Goal: Book appointment/travel/reservation

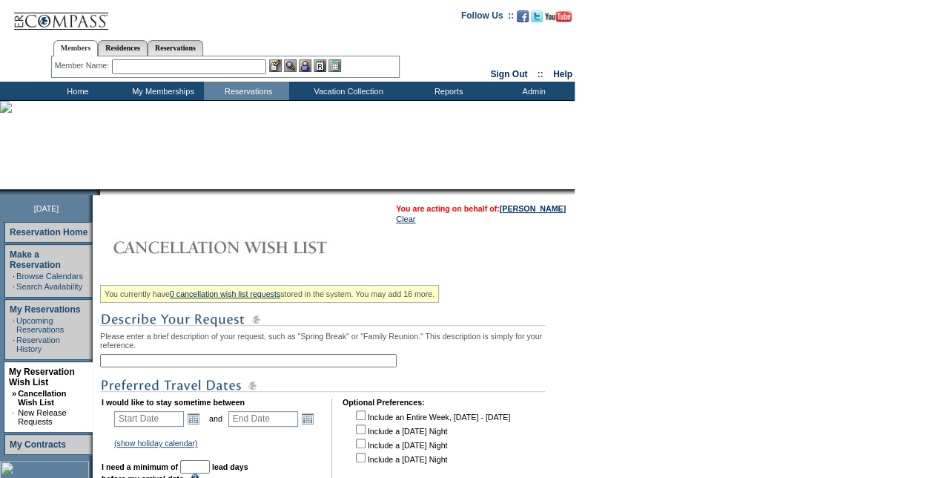
scroll to position [148, 0]
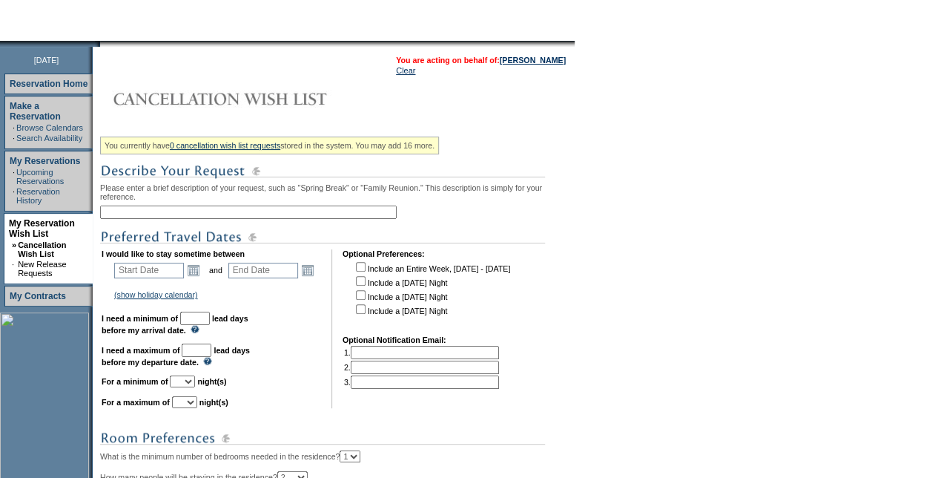
click at [277, 214] on input "text" at bounding box center [248, 211] width 297 height 13
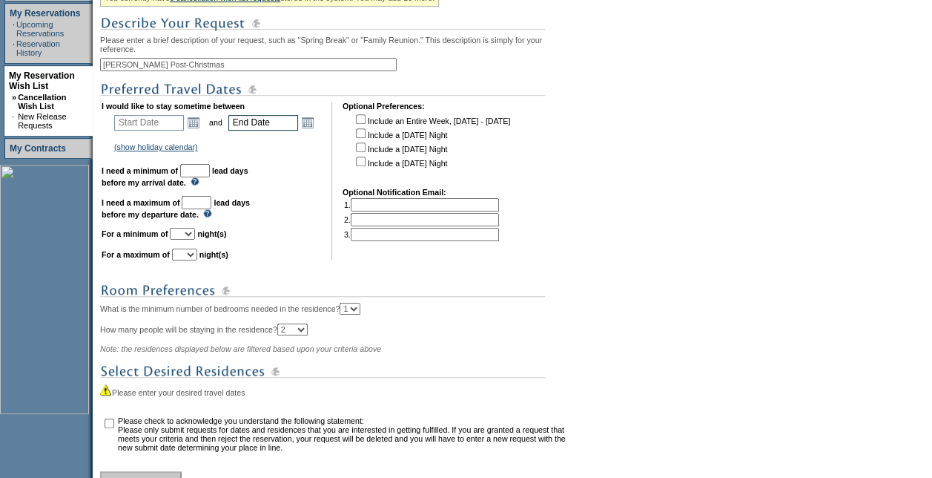
scroll to position [297, 0]
type input "[PERSON_NAME] Post-Christmas"
click at [197, 124] on link "Open the calendar popup." at bounding box center [193, 122] width 16 height 16
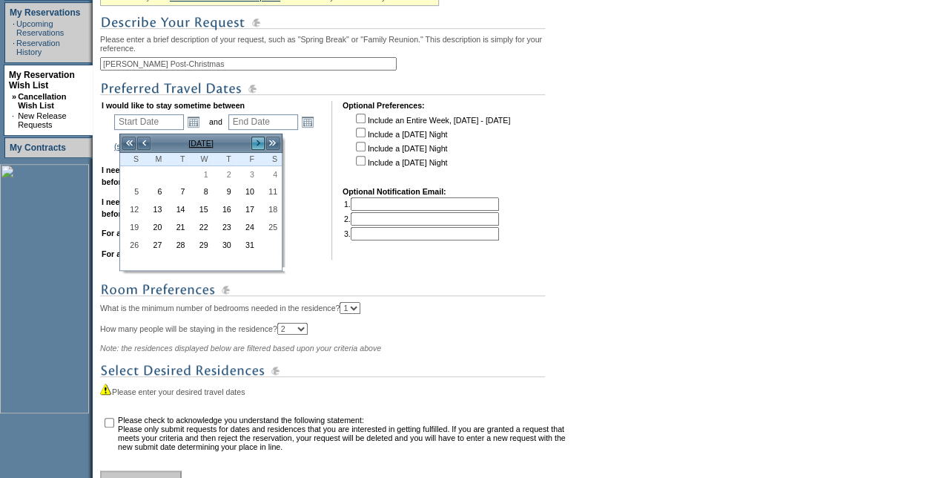
click at [255, 141] on link ">" at bounding box center [258, 143] width 15 height 15
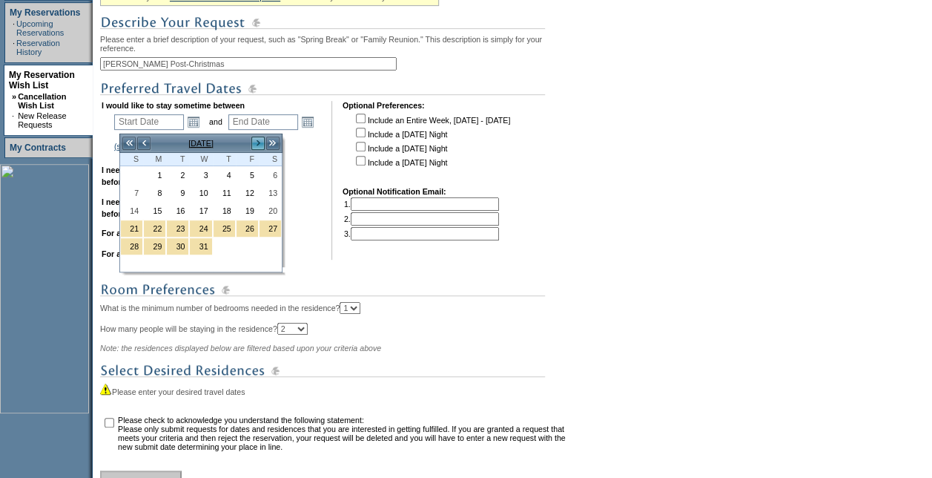
click at [255, 141] on link ">" at bounding box center [258, 143] width 15 height 15
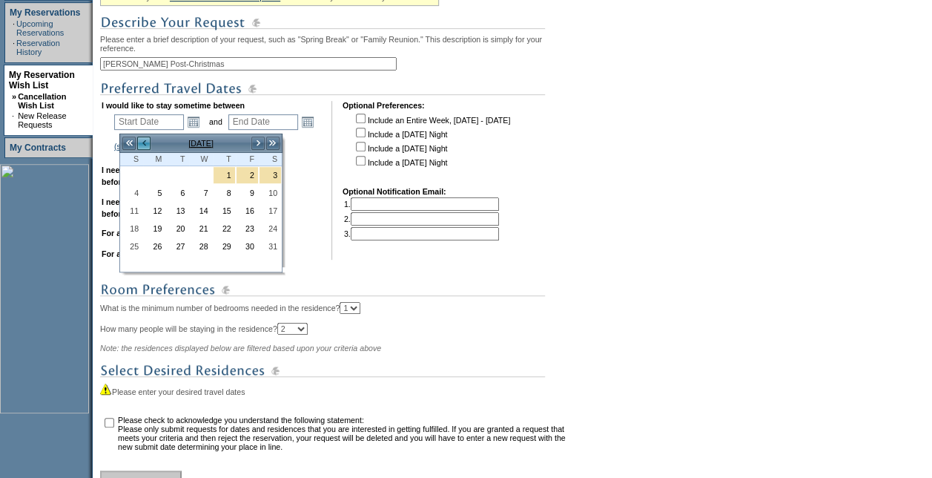
click at [141, 140] on link "<" at bounding box center [143, 143] width 15 height 15
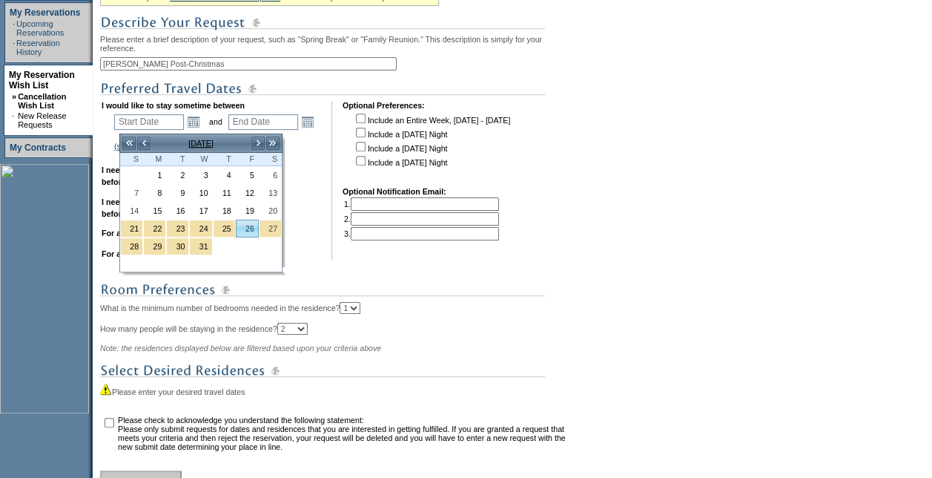
click at [254, 226] on link "26" at bounding box center [248, 228] width 22 height 16
type input "[DATE]"
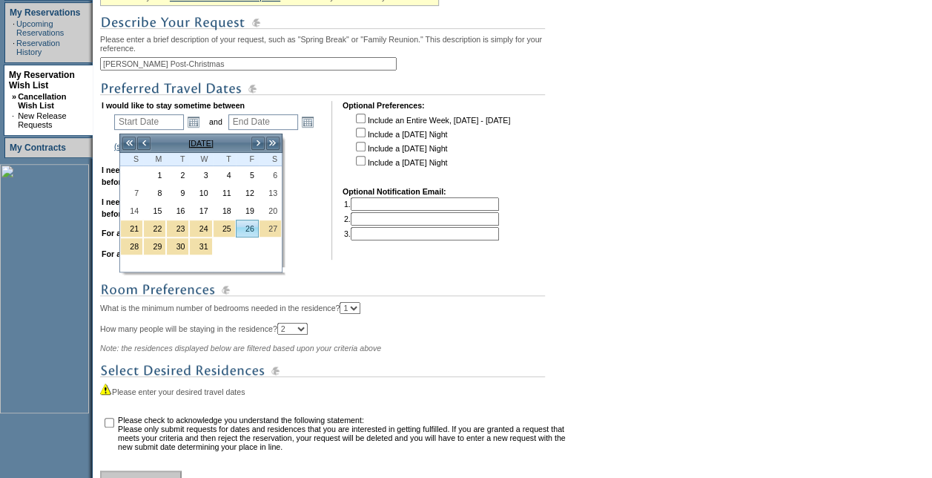
type input "87"
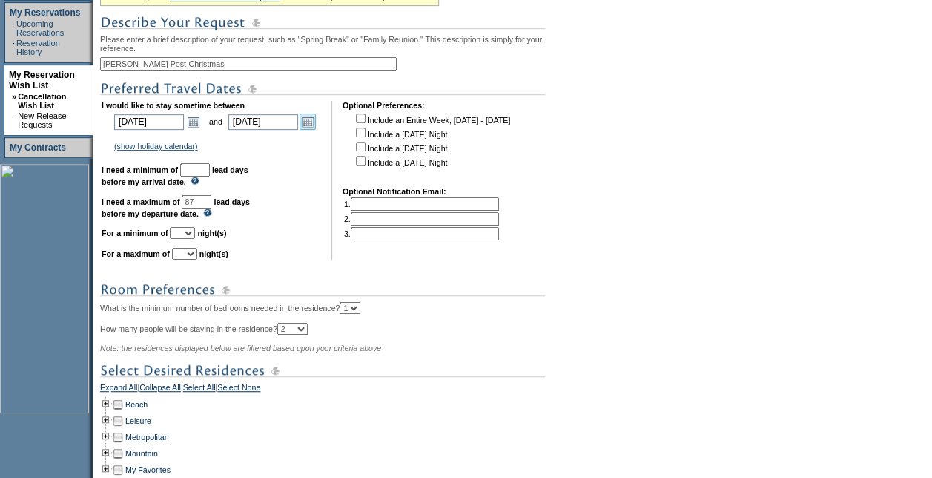
click at [316, 125] on link "Open the calendar popup." at bounding box center [308, 122] width 16 height 16
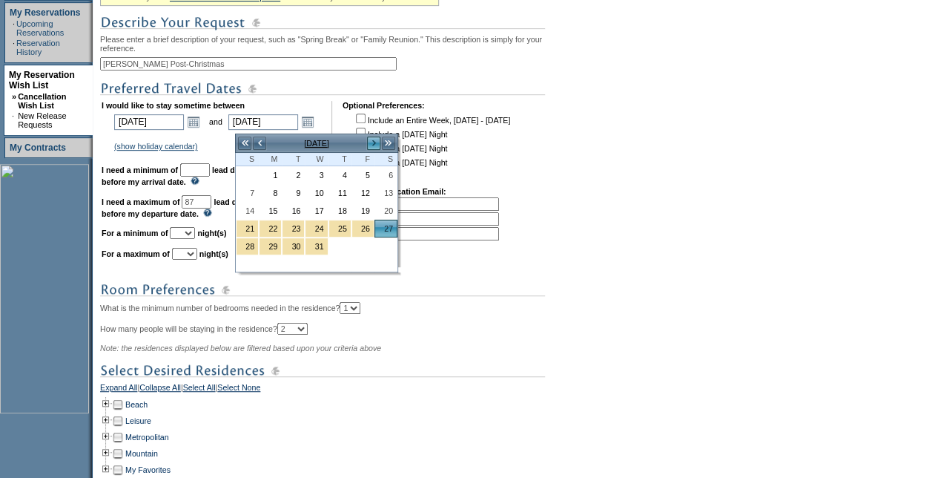
click at [371, 138] on link ">" at bounding box center [373, 143] width 15 height 15
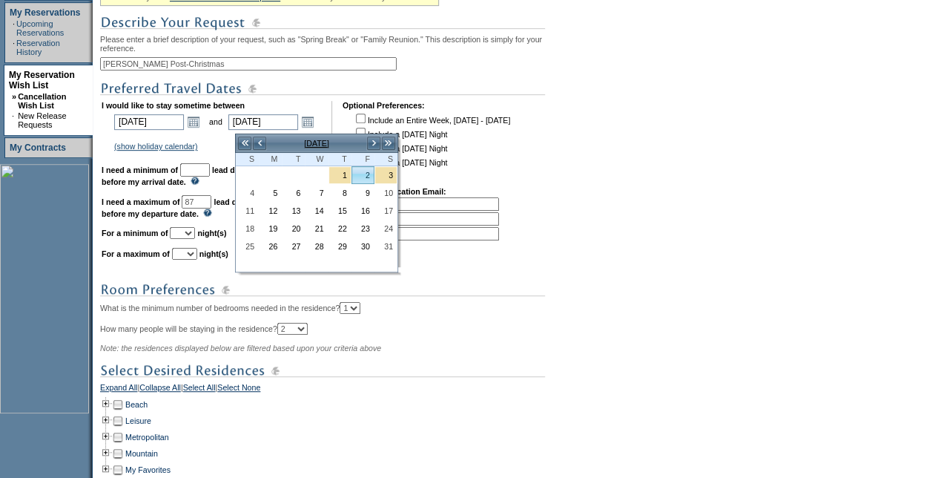
click at [372, 176] on link "2" at bounding box center [363, 175] width 22 height 16
type input "[DATE]"
type input "93"
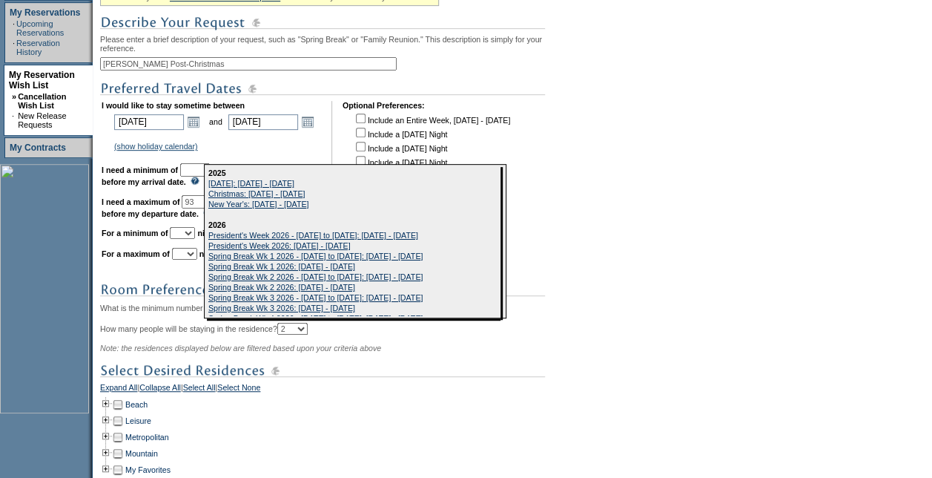
click at [156, 181] on td "I would like to stay sometime between [DATE] [DATE] Open the calendar popup. <<…" at bounding box center [212, 180] width 220 height 159
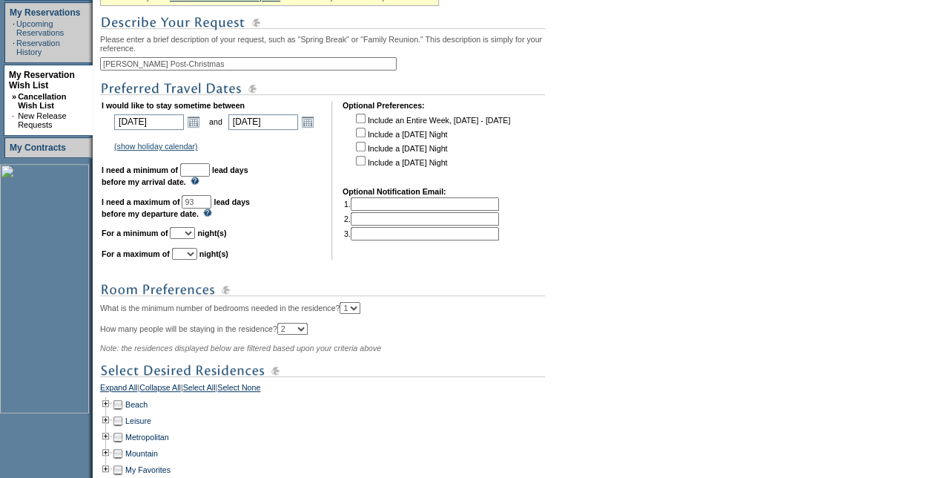
click at [210, 177] on input "text" at bounding box center [195, 169] width 30 height 13
type input "30"
click at [195, 239] on select "1 2 3 4 5 6 7 8 9 10 11 12 13 14" at bounding box center [182, 233] width 25 height 12
select select "7"
click at [188, 234] on select "1 2 3 4 5 6 7 8 9 10 11 12 13 14" at bounding box center [182, 233] width 25 height 12
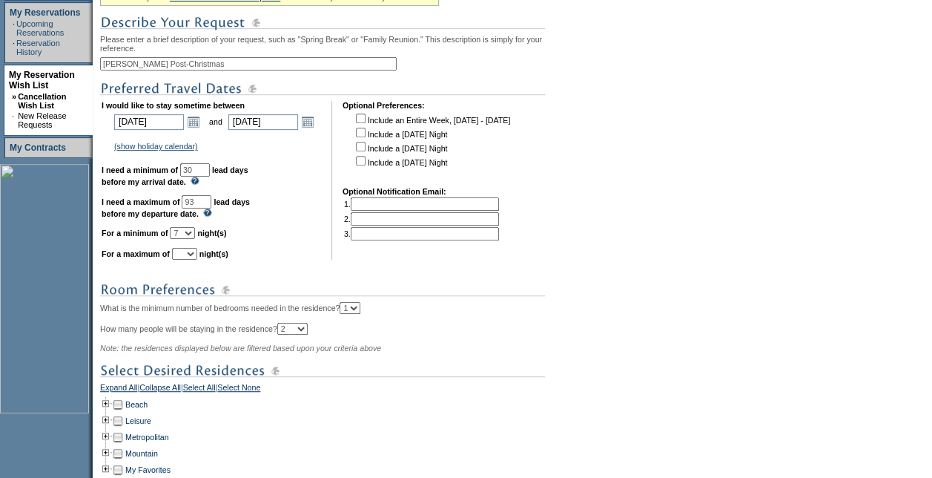
click at [193, 260] on select "1 2 3 4 5 6 7 8 9 10 11 12 13 14" at bounding box center [184, 254] width 25 height 12
select select "7"
click at [190, 255] on select "1 2 3 4 5 6 7 8 9 10 11 12 13 14" at bounding box center [184, 254] width 25 height 12
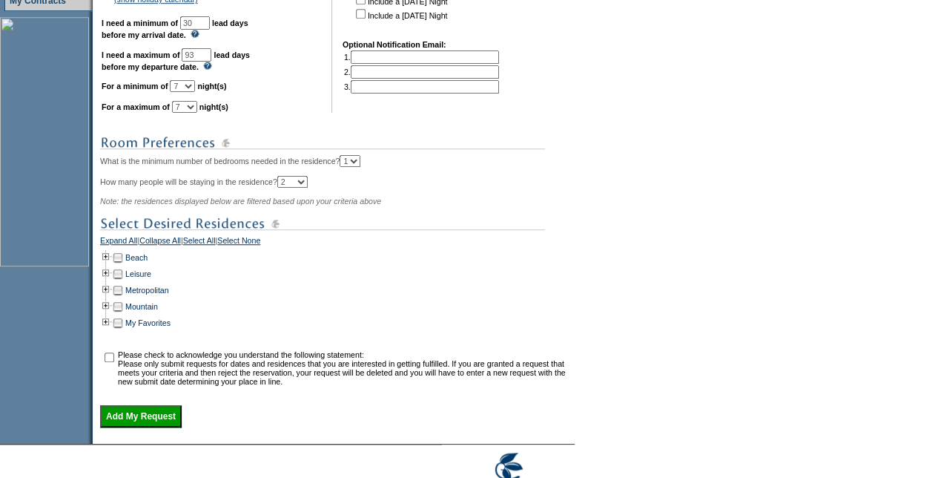
scroll to position [445, 0]
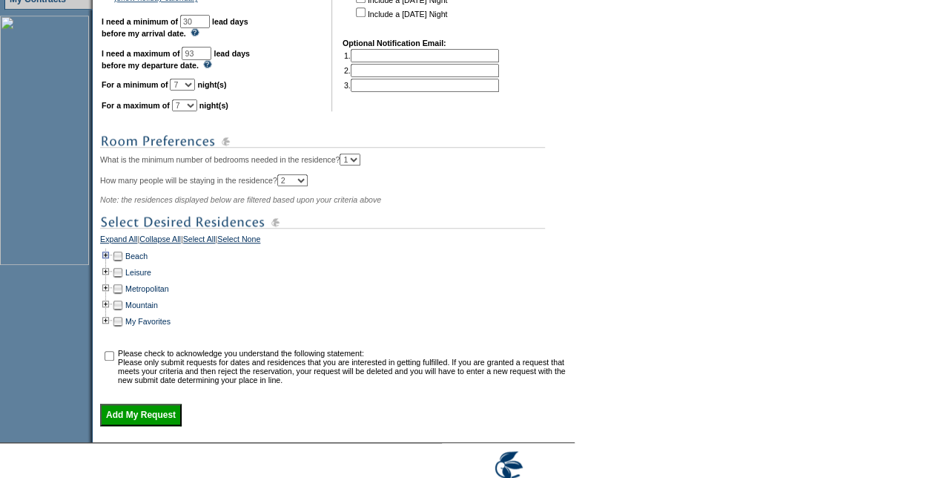
click at [111, 262] on td at bounding box center [106, 256] width 12 height 16
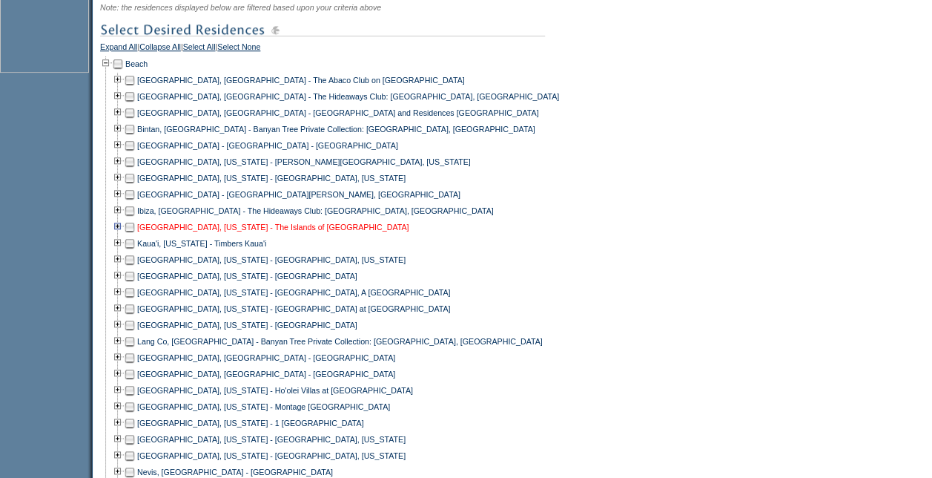
scroll to position [668, 0]
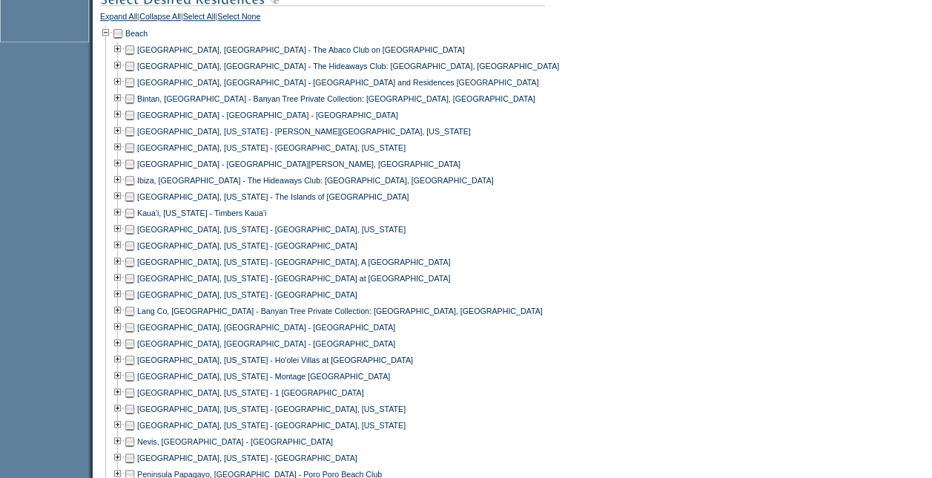
click at [134, 221] on td at bounding box center [130, 213] width 12 height 16
click at [134, 254] on td at bounding box center [130, 245] width 12 height 16
click at [133, 335] on td at bounding box center [130, 327] width 12 height 16
click at [133, 352] on td at bounding box center [130, 343] width 12 height 16
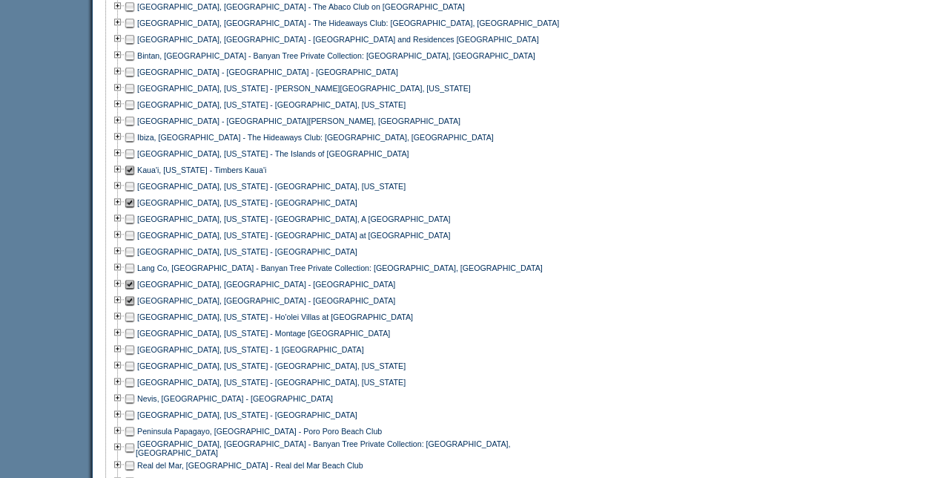
scroll to position [742, 0]
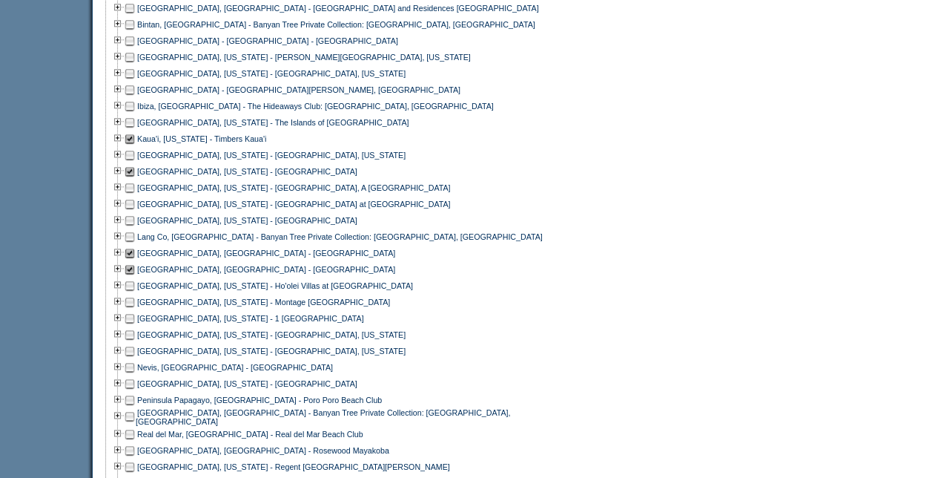
click at [436, 403] on div "Peninsula Papagayo, [GEOGRAPHIC_DATA] - Poro Poro Beach Club" at bounding box center [335, 400] width 471 height 16
click at [136, 292] on td at bounding box center [130, 285] width 12 height 16
click at [136, 308] on td at bounding box center [130, 302] width 12 height 16
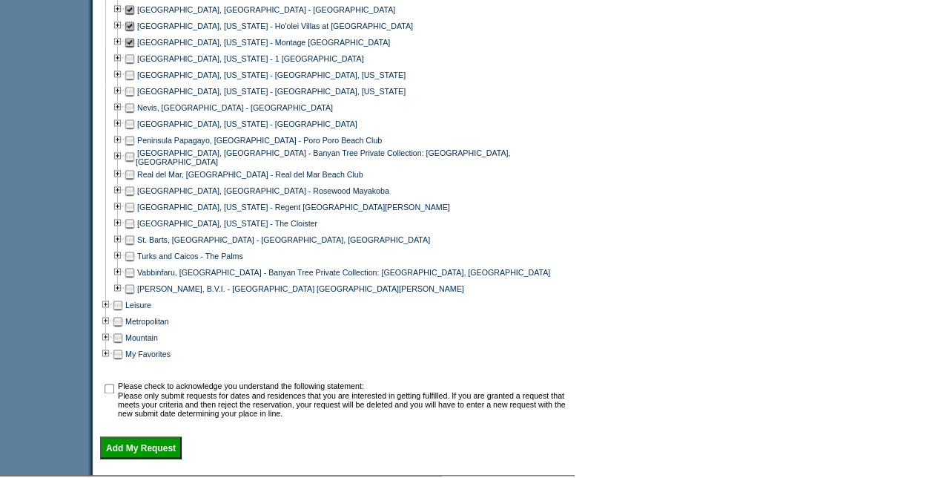
scroll to position [1106, 0]
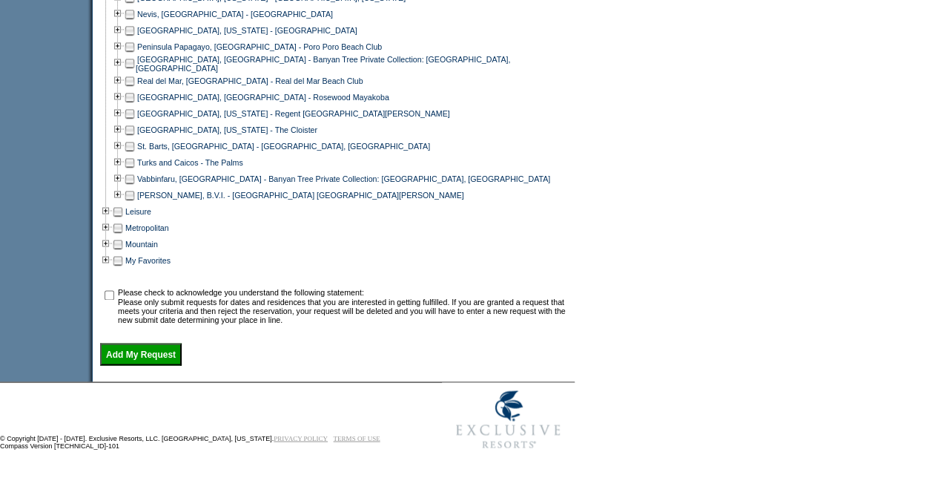
click at [114, 294] on input "checkbox" at bounding box center [110, 295] width 10 height 10
checkbox input "true"
click at [134, 358] on input "Add My Request" at bounding box center [141, 354] width 82 height 22
